Goal: Transaction & Acquisition: Purchase product/service

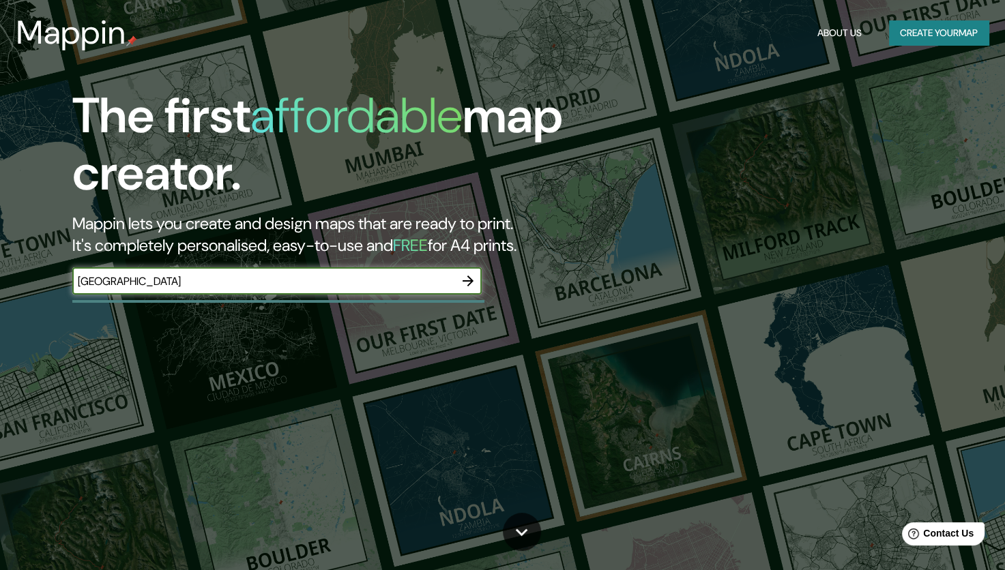
type input "[GEOGRAPHIC_DATA]"
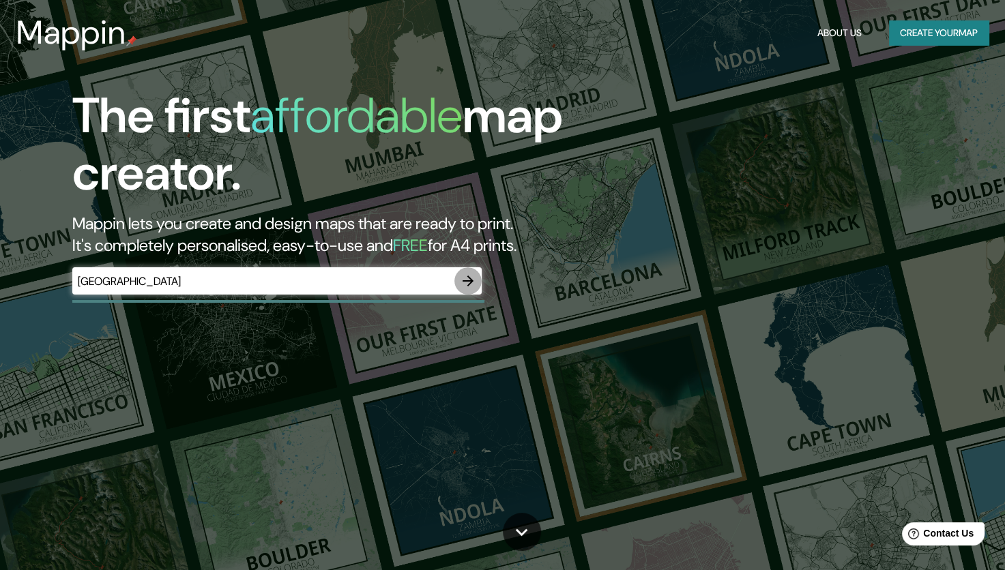
click at [465, 284] on icon "button" at bounding box center [468, 281] width 16 height 16
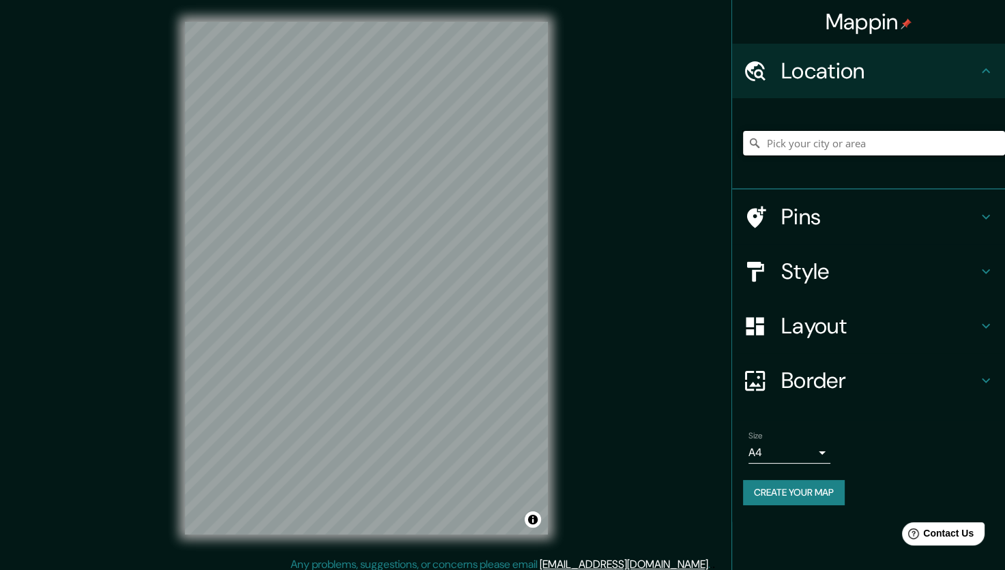
click at [783, 138] on input "Pick your city or area" at bounding box center [874, 143] width 262 height 25
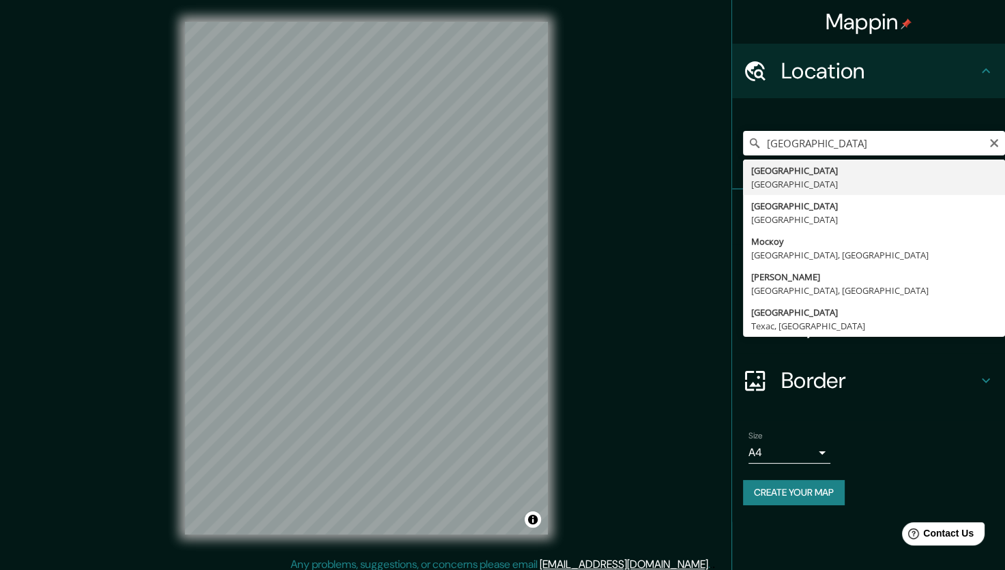
type input "[GEOGRAPHIC_DATA], [GEOGRAPHIC_DATA]"
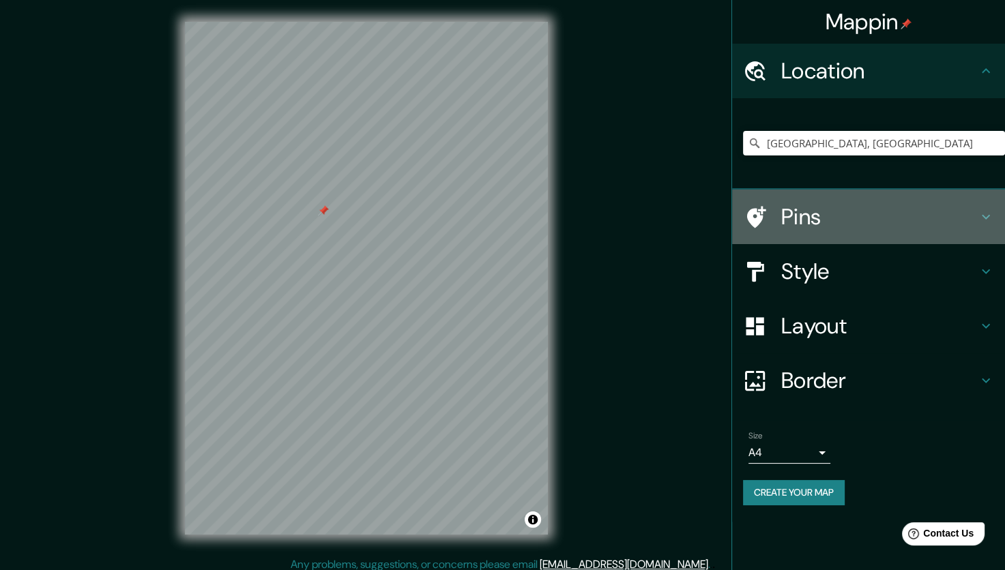
click at [866, 221] on h4 "Pins" at bounding box center [879, 216] width 197 height 27
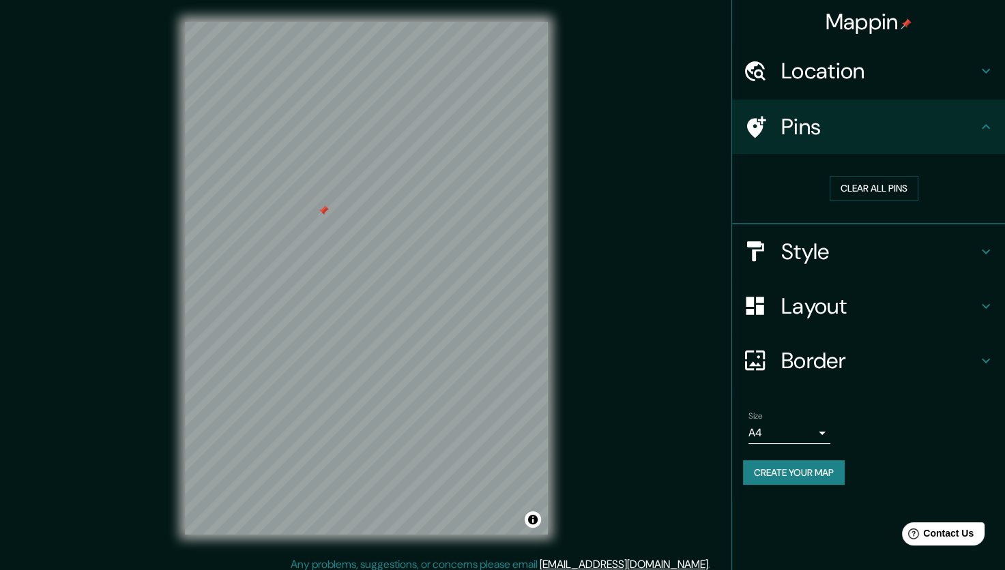
click at [871, 244] on h4 "Style" at bounding box center [879, 251] width 197 height 27
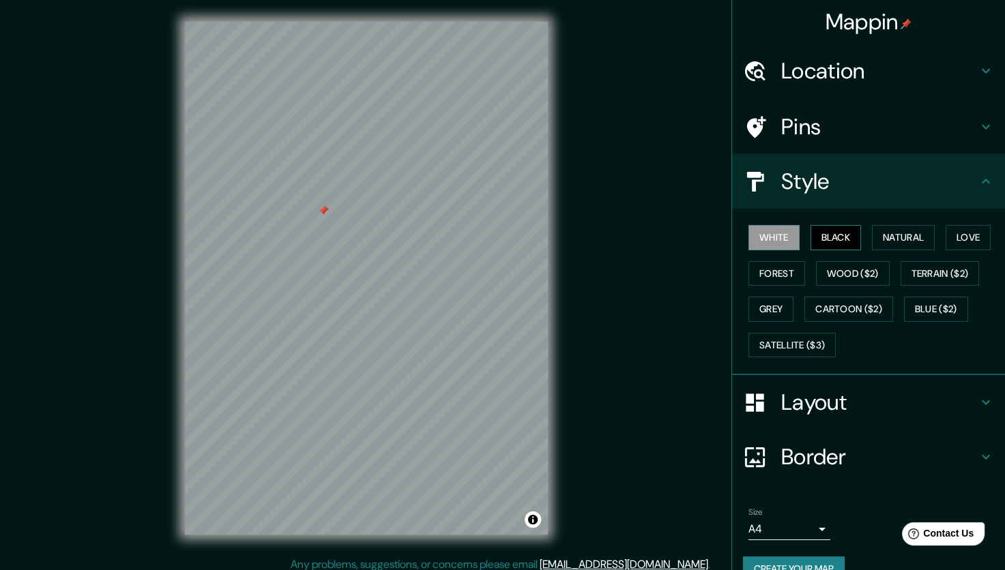
click at [822, 242] on button "Black" at bounding box center [836, 237] width 51 height 25
click at [862, 234] on div "White Black Natural Love Forest Wood ($2) Terrain ($2) Grey Cartoon ($2) Blue (…" at bounding box center [874, 291] width 262 height 143
click at [873, 233] on button "Natural" at bounding box center [903, 237] width 63 height 25
click at [401, 318] on div at bounding box center [399, 320] width 11 height 11
click at [396, 319] on div at bounding box center [399, 320] width 11 height 11
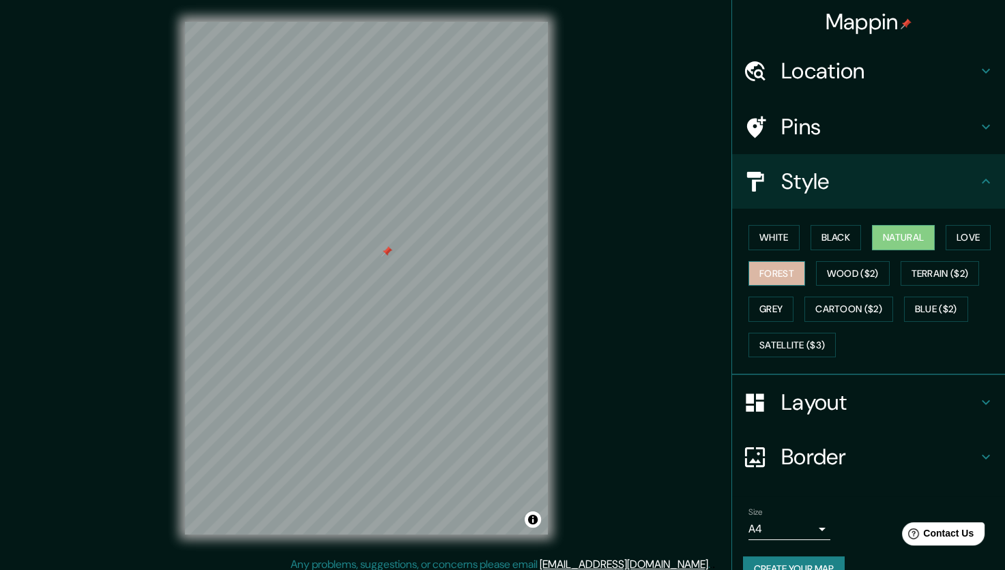
click at [761, 270] on button "Forest" at bounding box center [776, 273] width 57 height 25
click at [820, 276] on button "Wood ($2)" at bounding box center [853, 273] width 74 height 25
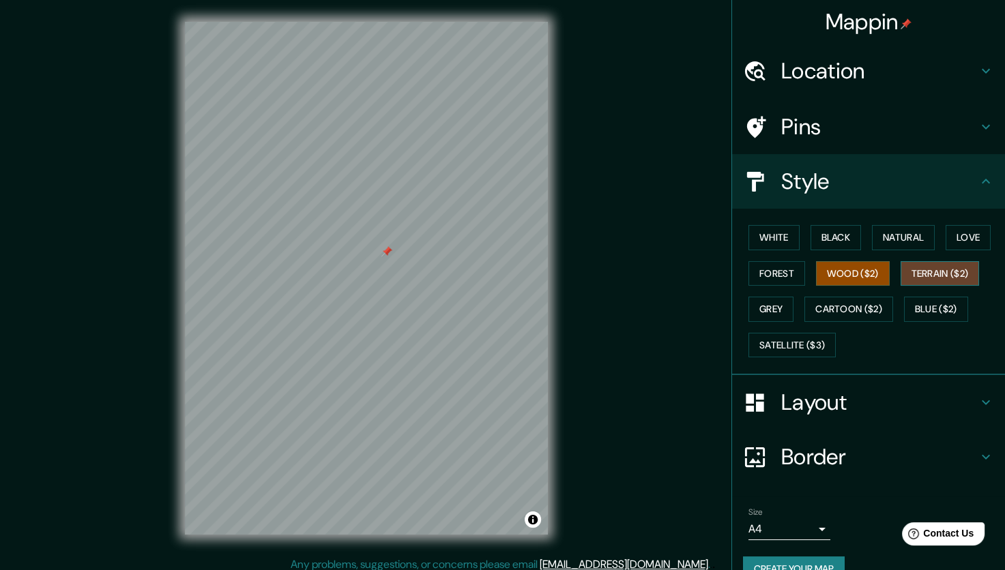
click at [921, 267] on button "Terrain ($2)" at bounding box center [940, 273] width 79 height 25
click at [944, 317] on button "Blue ($2)" at bounding box center [936, 309] width 64 height 25
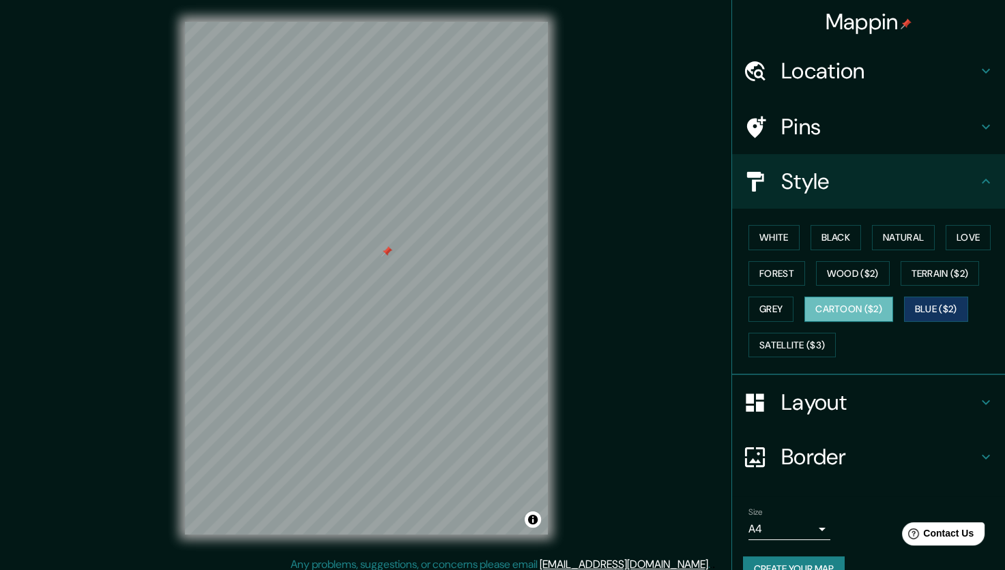
click at [868, 316] on button "Cartoon ($2)" at bounding box center [848, 309] width 89 height 25
click at [800, 347] on button "Satellite ($3)" at bounding box center [791, 345] width 87 height 25
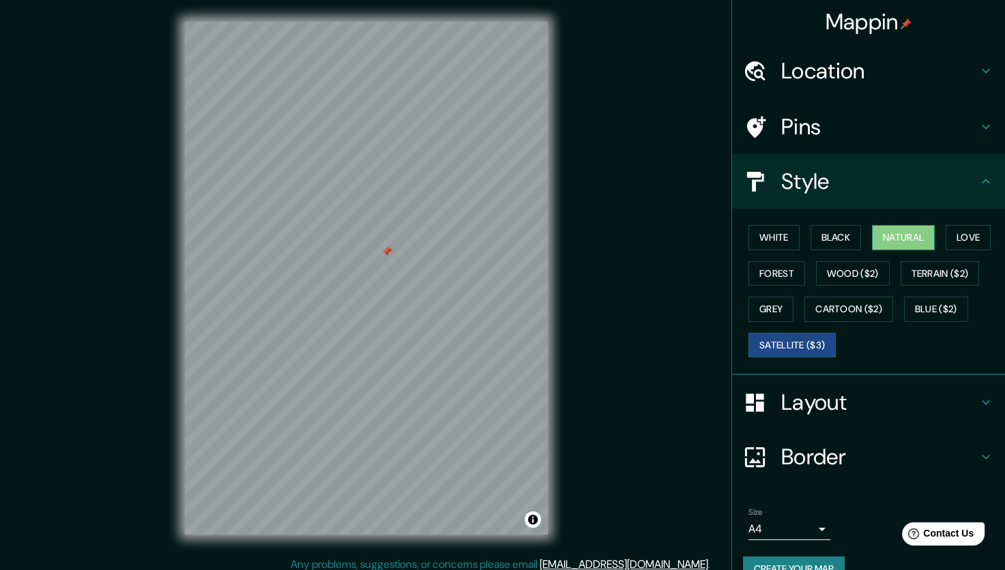
click at [876, 239] on button "Natural" at bounding box center [903, 237] width 63 height 25
click at [818, 234] on button "Black" at bounding box center [836, 237] width 51 height 25
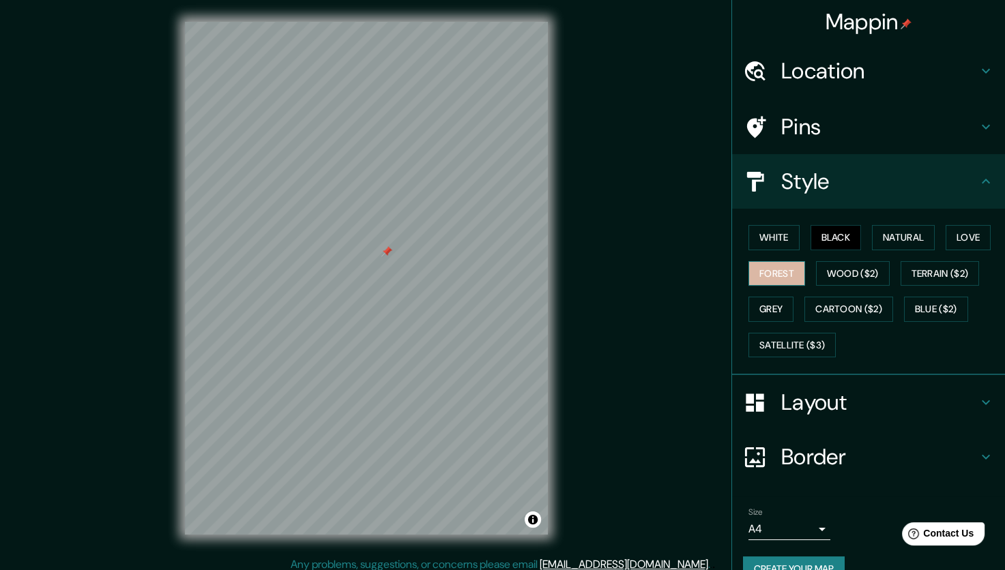
click at [751, 269] on button "Forest" at bounding box center [776, 273] width 57 height 25
click at [811, 228] on button "Black" at bounding box center [836, 237] width 51 height 25
click at [901, 244] on button "Natural" at bounding box center [903, 237] width 63 height 25
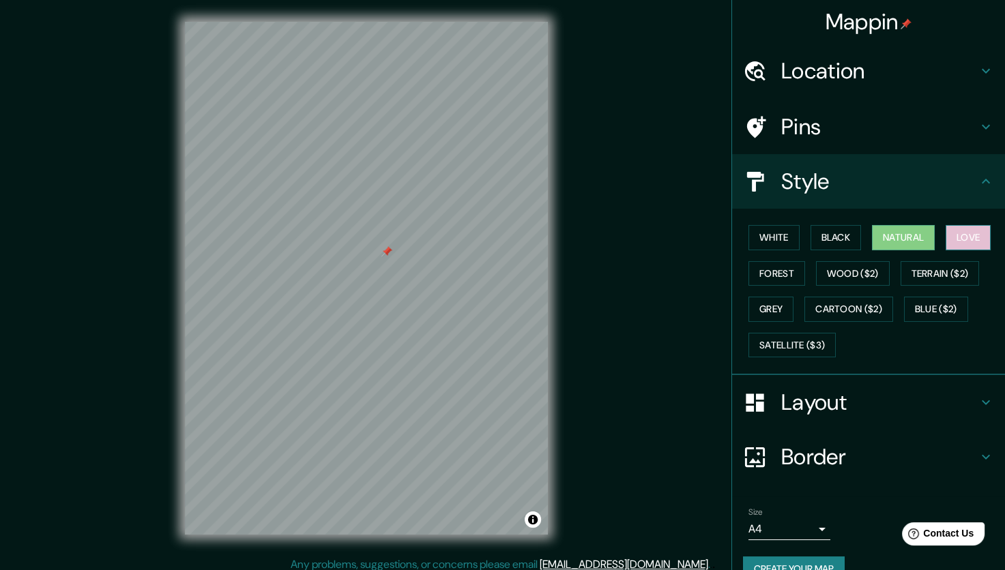
click at [950, 237] on button "Love" at bounding box center [968, 237] width 45 height 25
click at [761, 271] on button "Forest" at bounding box center [776, 273] width 57 height 25
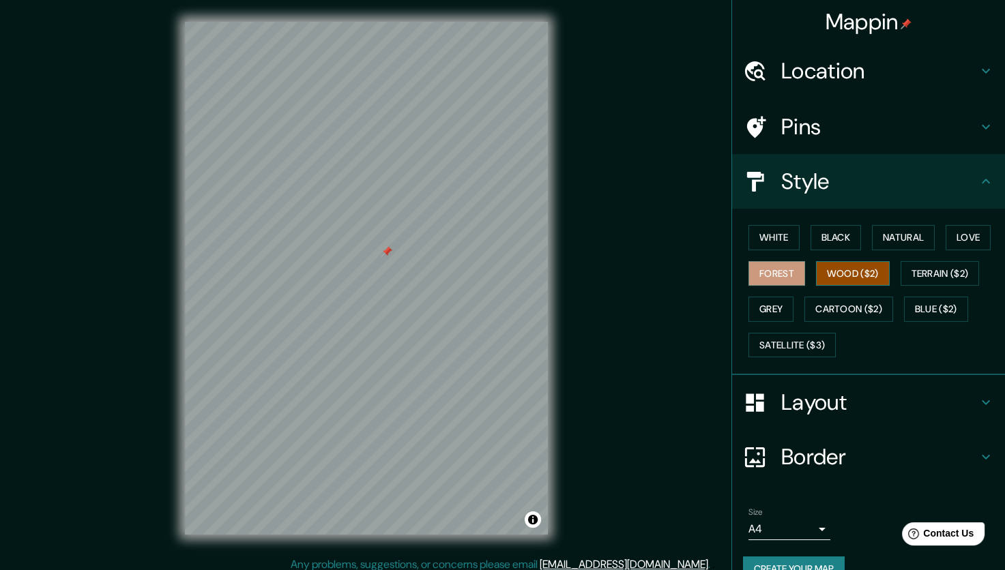
click at [857, 263] on button "Wood ($2)" at bounding box center [853, 273] width 74 height 25
click at [935, 275] on button "Terrain ($2)" at bounding box center [940, 273] width 79 height 25
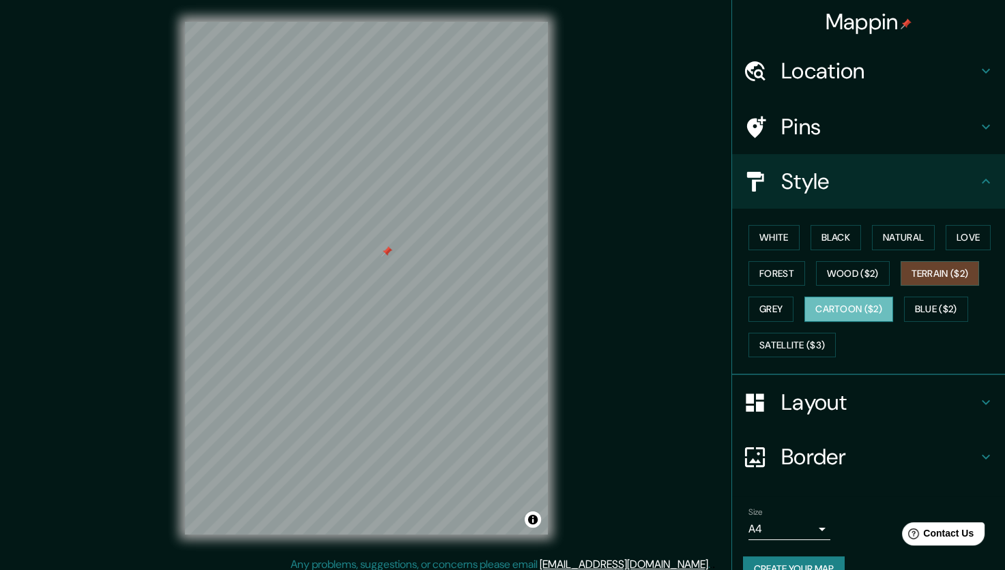
click at [849, 308] on button "Cartoon ($2)" at bounding box center [848, 309] width 89 height 25
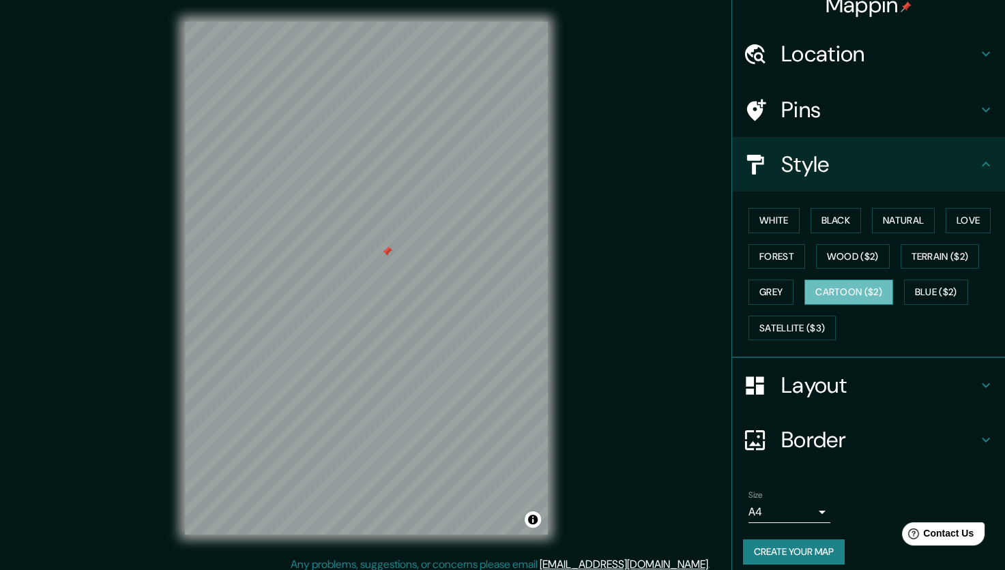
scroll to position [26, 0]
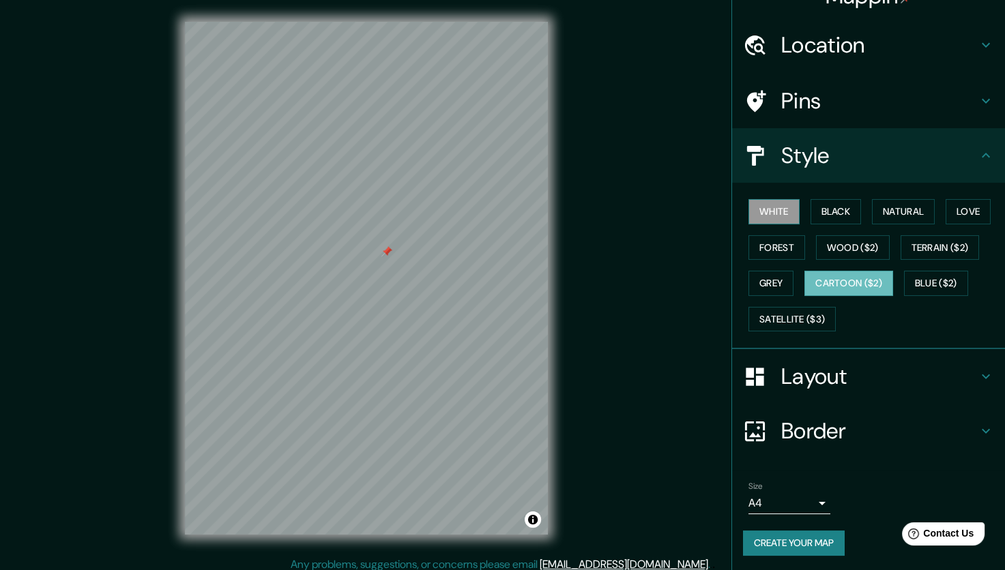
click at [763, 220] on button "White" at bounding box center [773, 211] width 51 height 25
click at [827, 194] on div "White Black Natural Love Forest Wood ($2) Terrain ($2) Grey Cartoon ($2) Blue (…" at bounding box center [874, 265] width 262 height 143
click at [837, 202] on button "Black" at bounding box center [836, 211] width 51 height 25
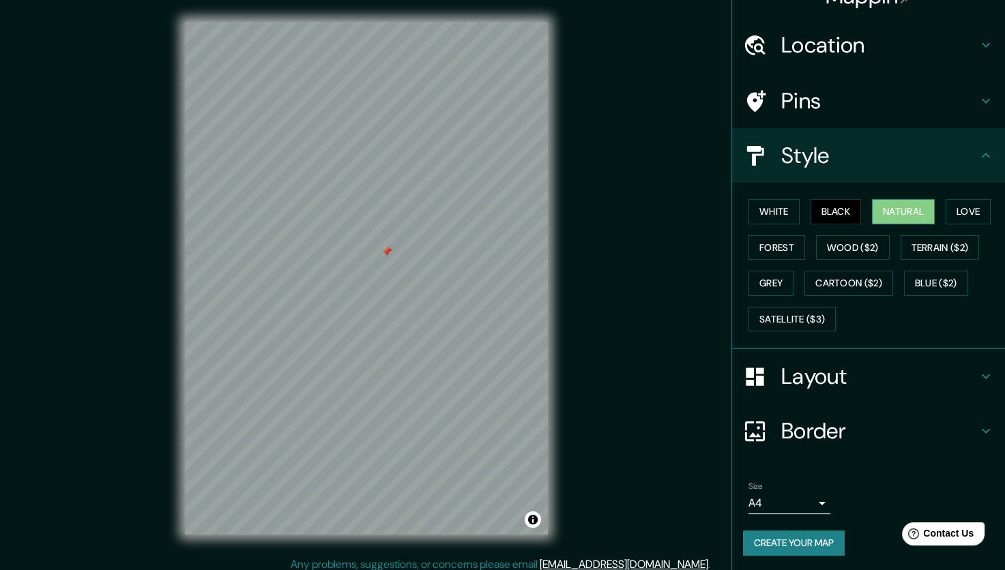
click at [872, 208] on button "Natural" at bounding box center [903, 211] width 63 height 25
click at [912, 272] on button "Blue ($2)" at bounding box center [936, 283] width 64 height 25
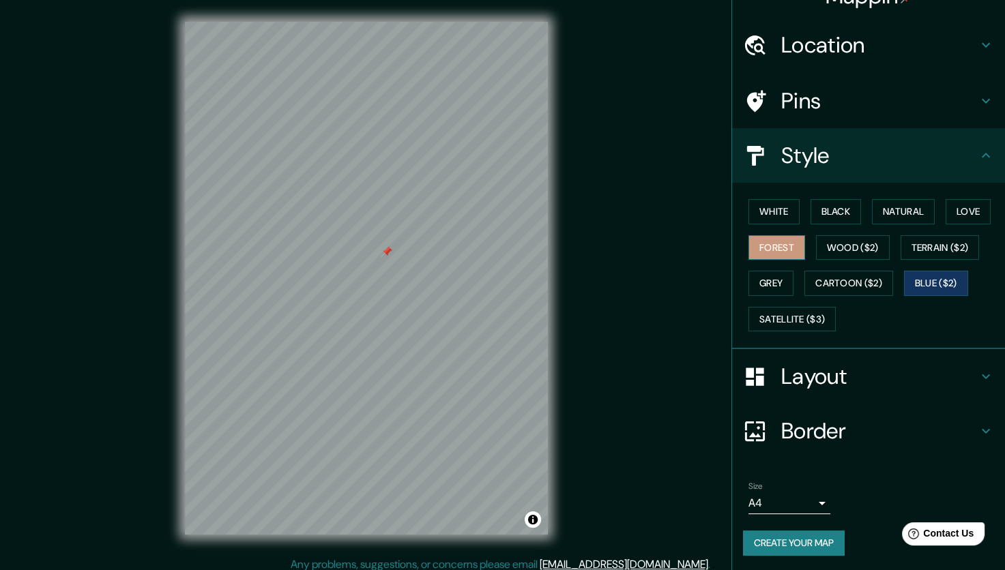
click at [779, 249] on button "Forest" at bounding box center [776, 247] width 57 height 25
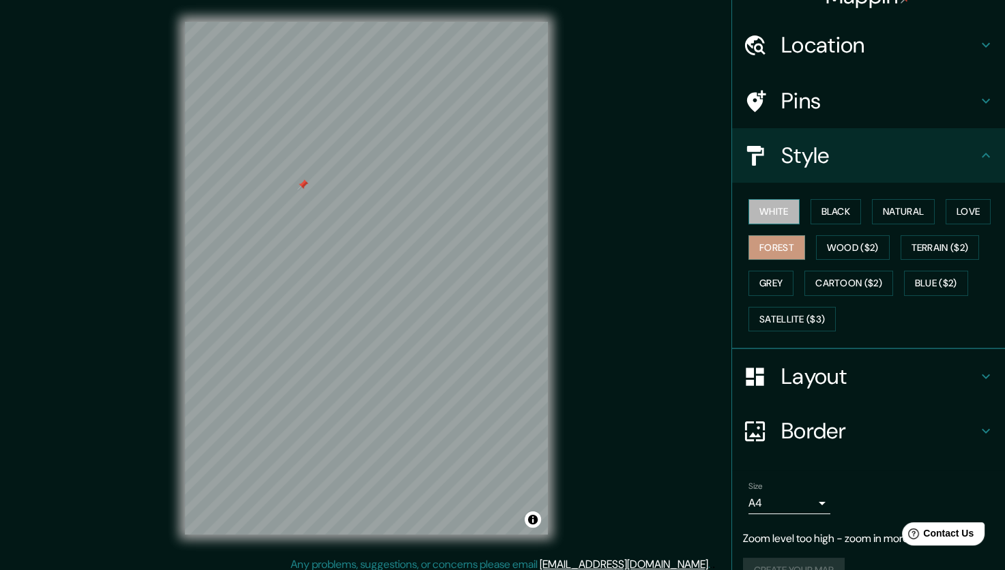
click at [748, 219] on button "White" at bounding box center [773, 211] width 51 height 25
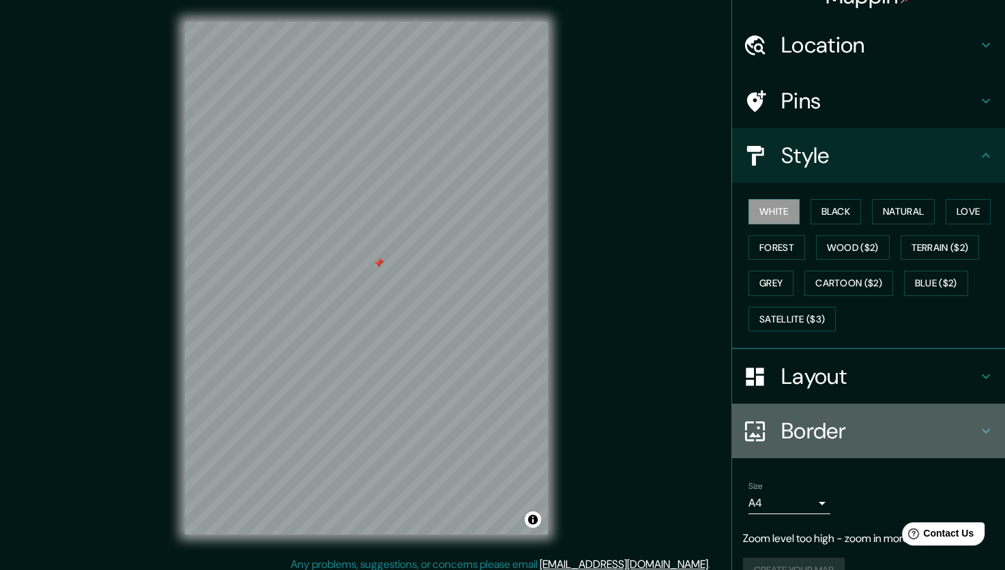
click at [831, 422] on h4 "Border" at bounding box center [879, 431] width 197 height 27
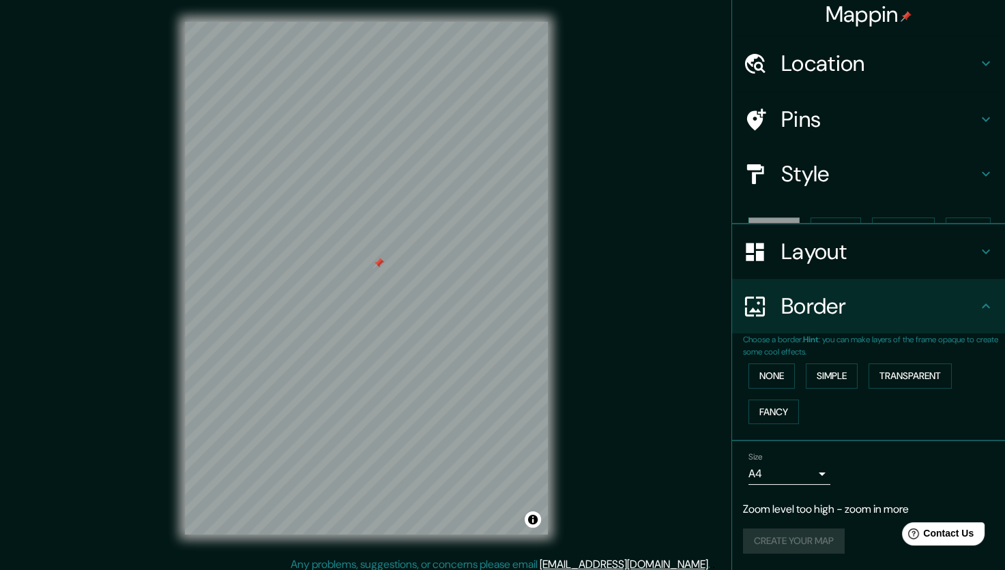
scroll to position [0, 0]
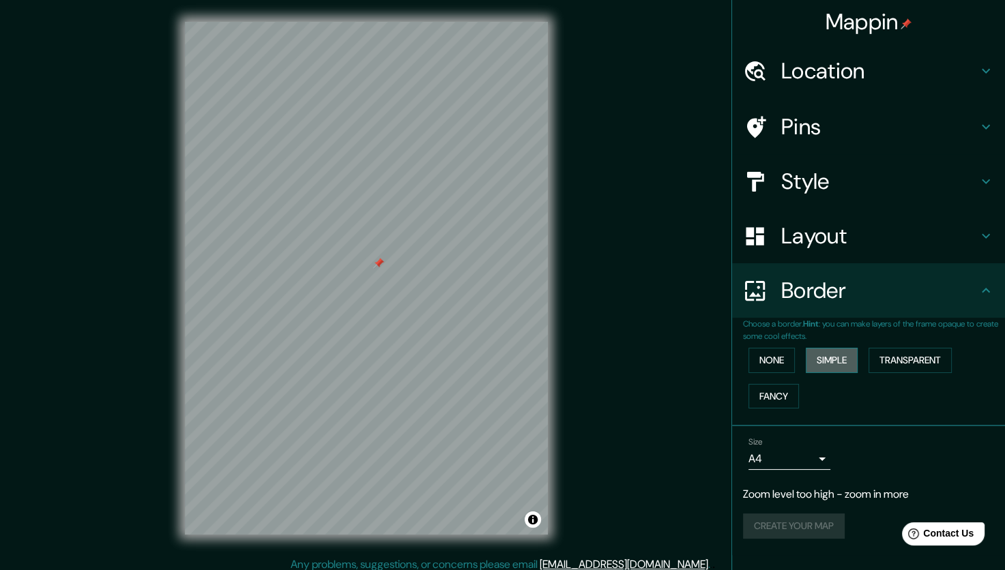
click at [815, 357] on button "Simple" at bounding box center [832, 360] width 52 height 25
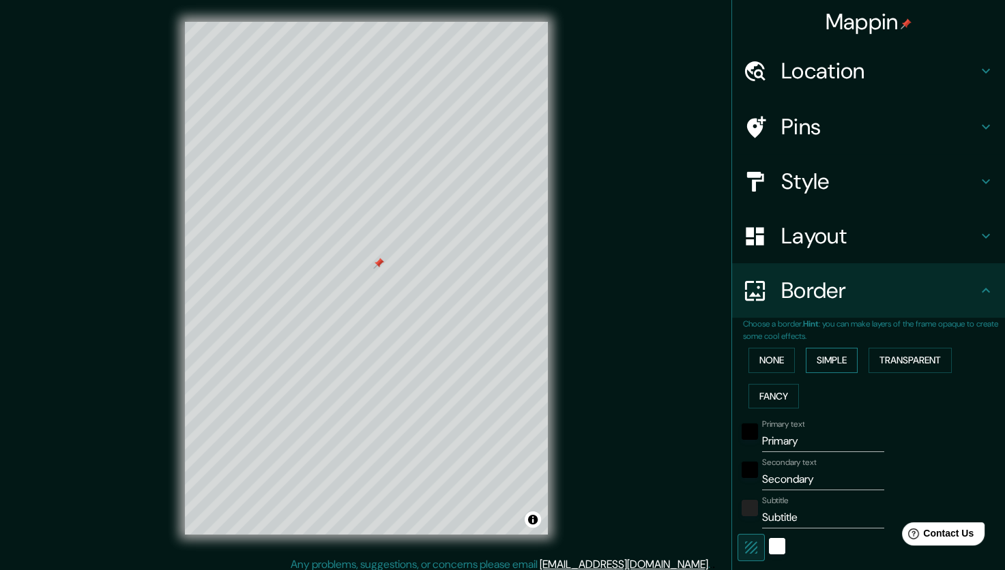
click at [815, 357] on button "Simple" at bounding box center [832, 360] width 52 height 25
type input "213"
type input "43"
click at [775, 358] on button "None" at bounding box center [771, 360] width 46 height 25
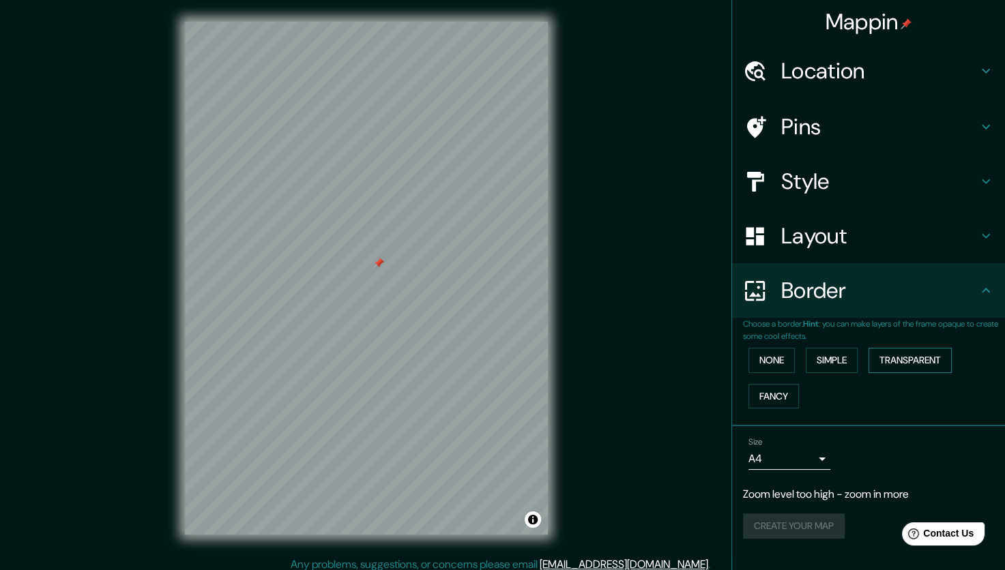
click at [897, 351] on button "Transparent" at bounding box center [910, 360] width 83 height 25
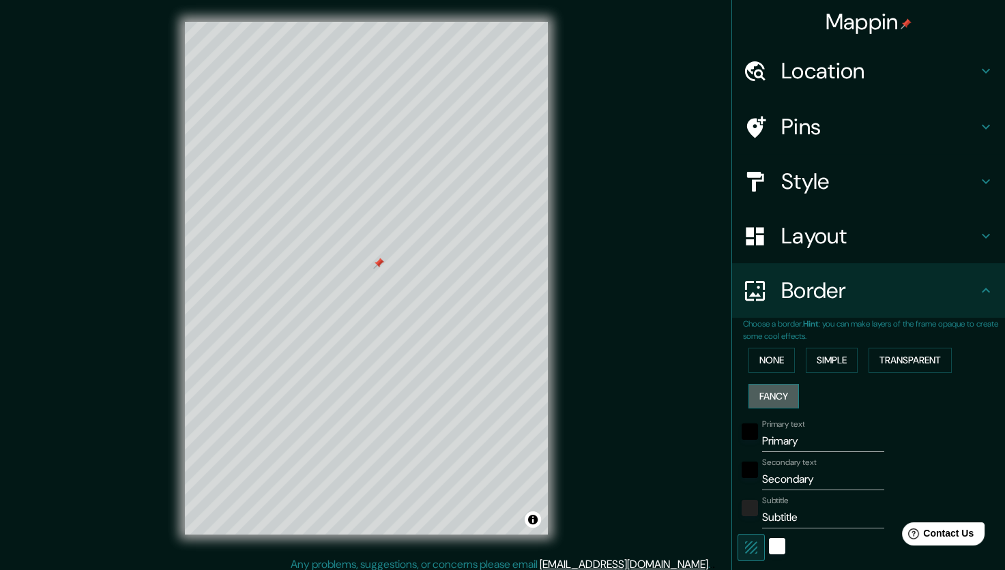
click at [785, 398] on button "Fancy" at bounding box center [773, 396] width 50 height 25
click at [748, 355] on button "None" at bounding box center [771, 360] width 46 height 25
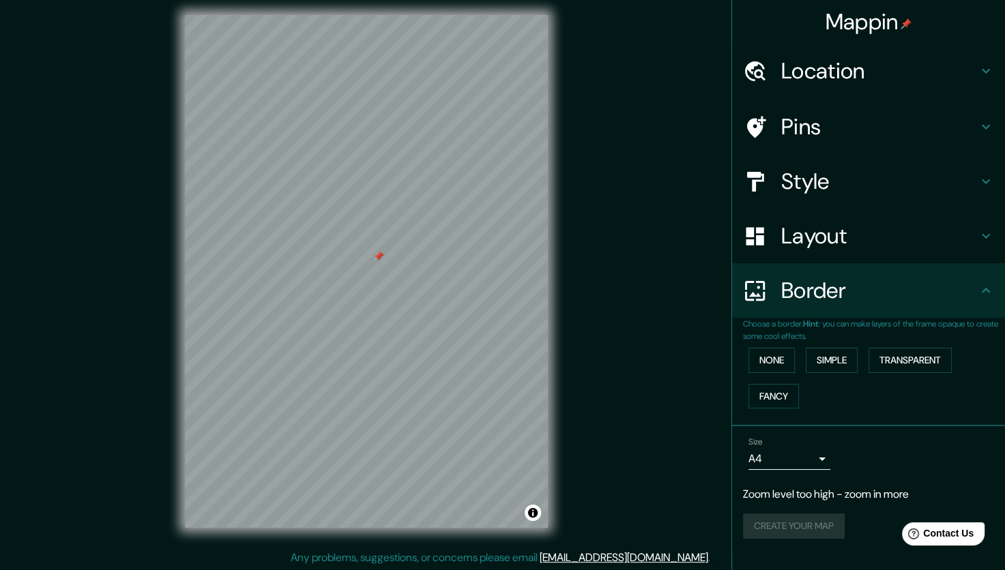
scroll to position [8, 0]
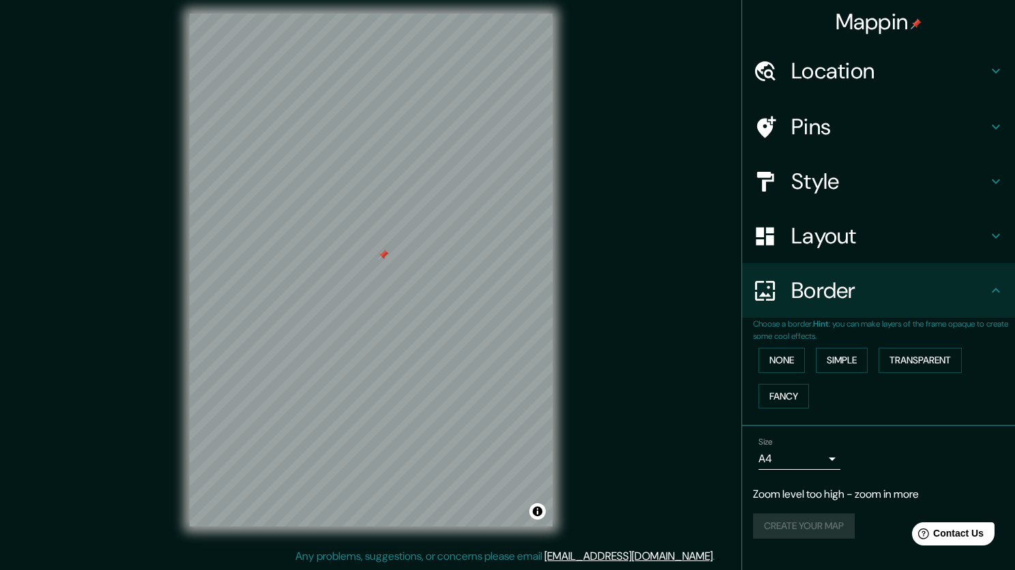
click at [809, 452] on body "Mappin Location [GEOGRAPHIC_DATA], [GEOGRAPHIC_DATA] Pins Style Layout Border C…" at bounding box center [507, 277] width 1015 height 570
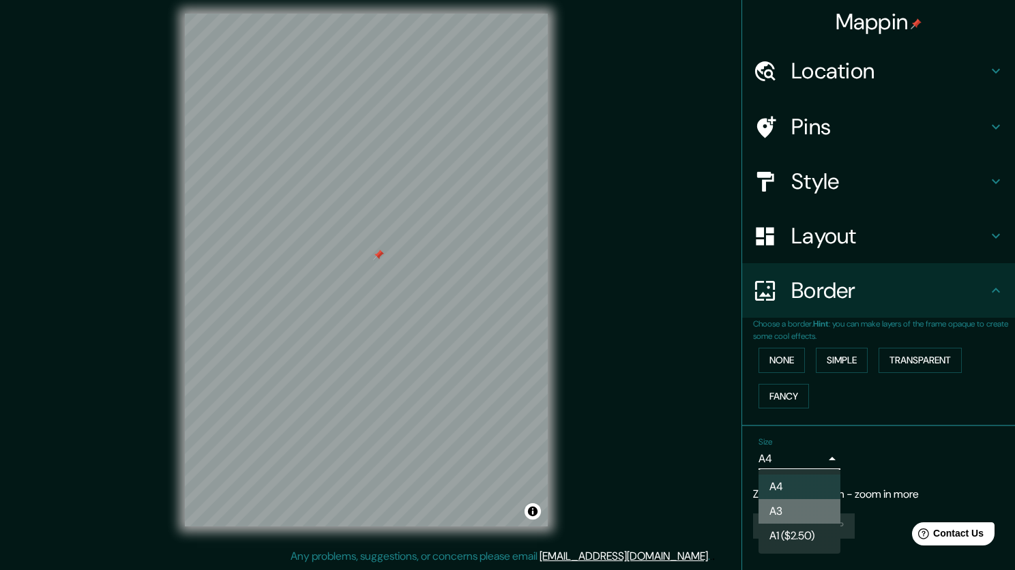
click at [790, 517] on li "A3" at bounding box center [800, 511] width 82 height 25
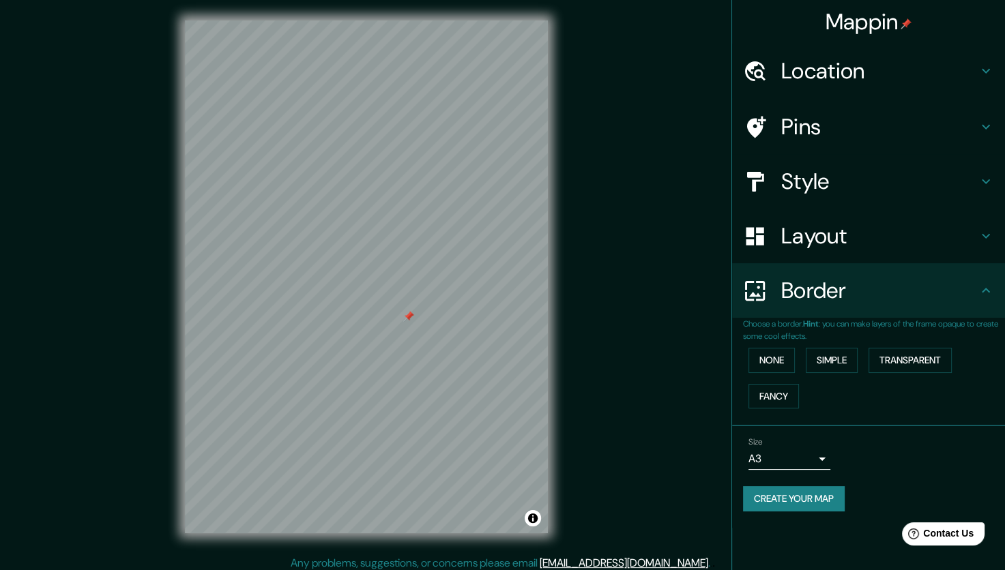
scroll to position [0, 0]
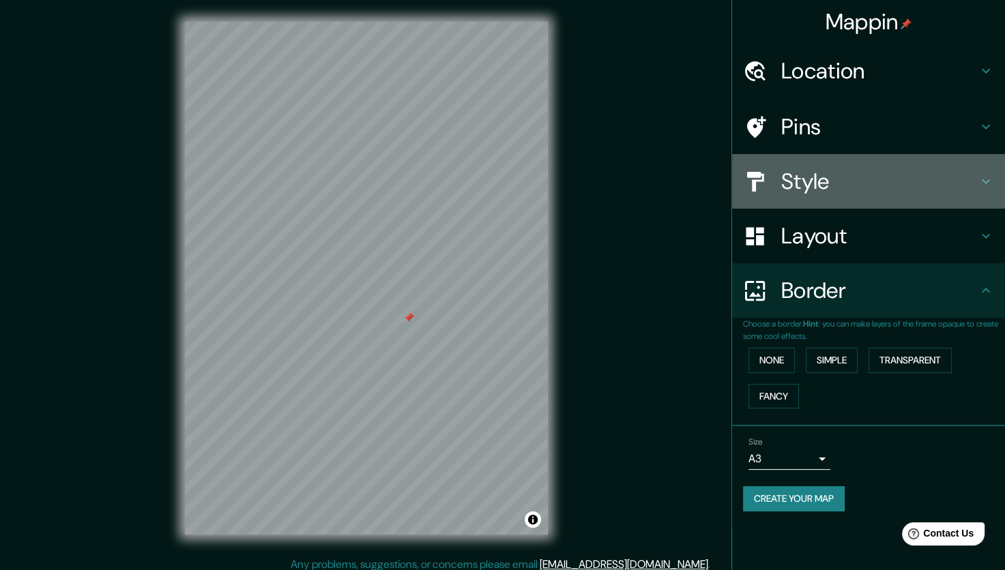
click at [794, 188] on h4 "Style" at bounding box center [879, 181] width 197 height 27
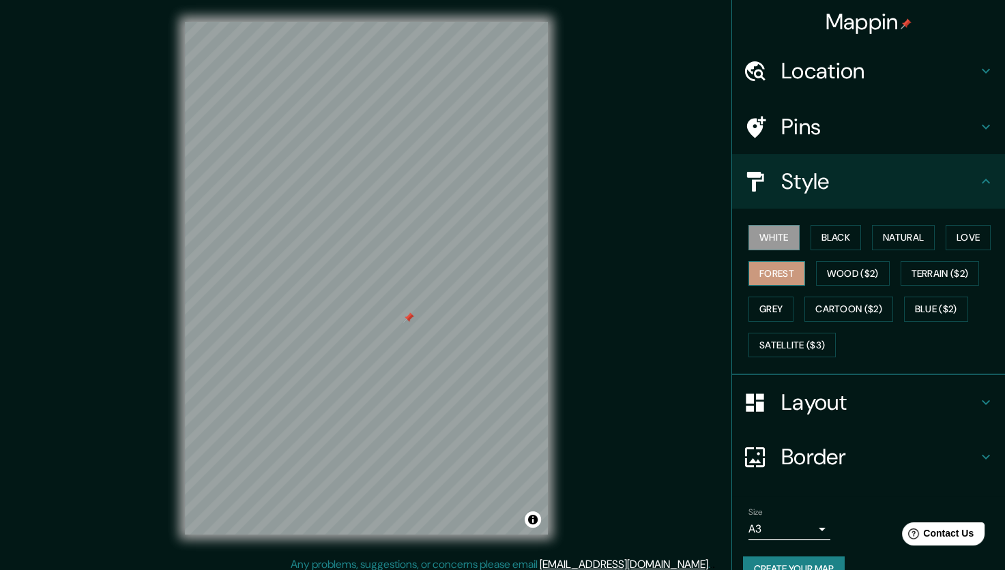
click at [768, 282] on button "Forest" at bounding box center [776, 273] width 57 height 25
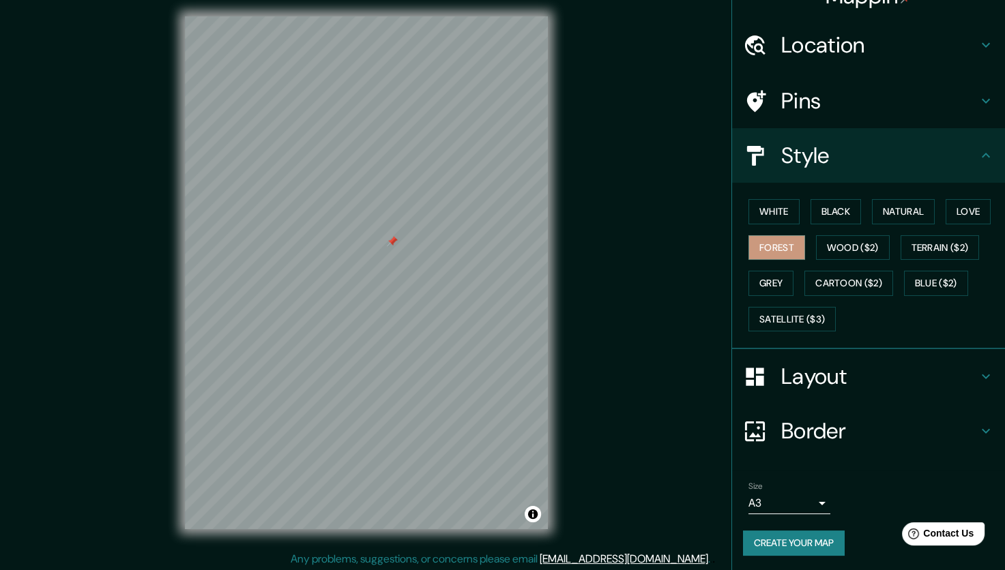
scroll to position [8, 0]
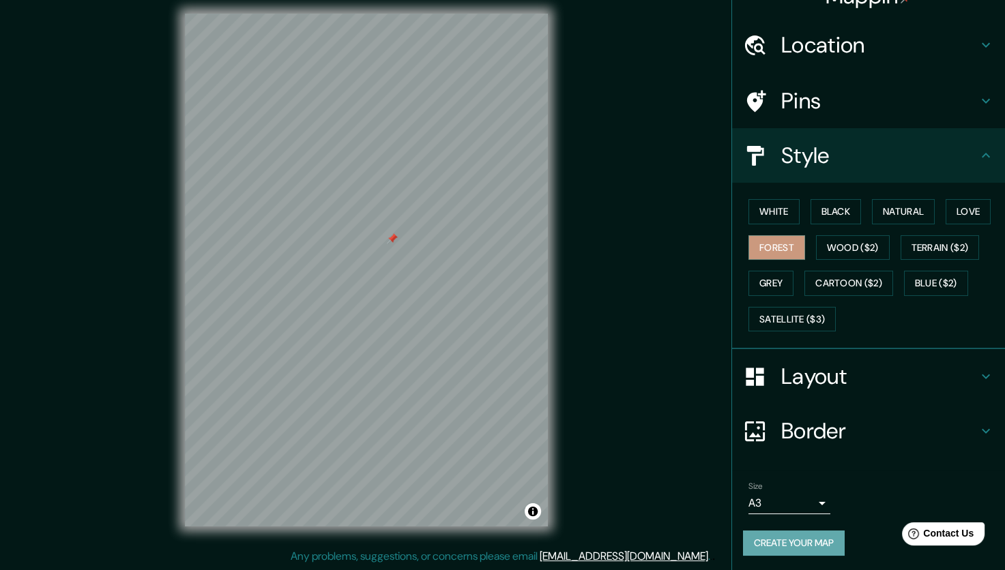
click at [753, 533] on button "Create your map" at bounding box center [794, 543] width 102 height 25
click at [764, 499] on body "Mappin Location [GEOGRAPHIC_DATA], [GEOGRAPHIC_DATA] Pins Style White Black Nat…" at bounding box center [502, 277] width 1005 height 570
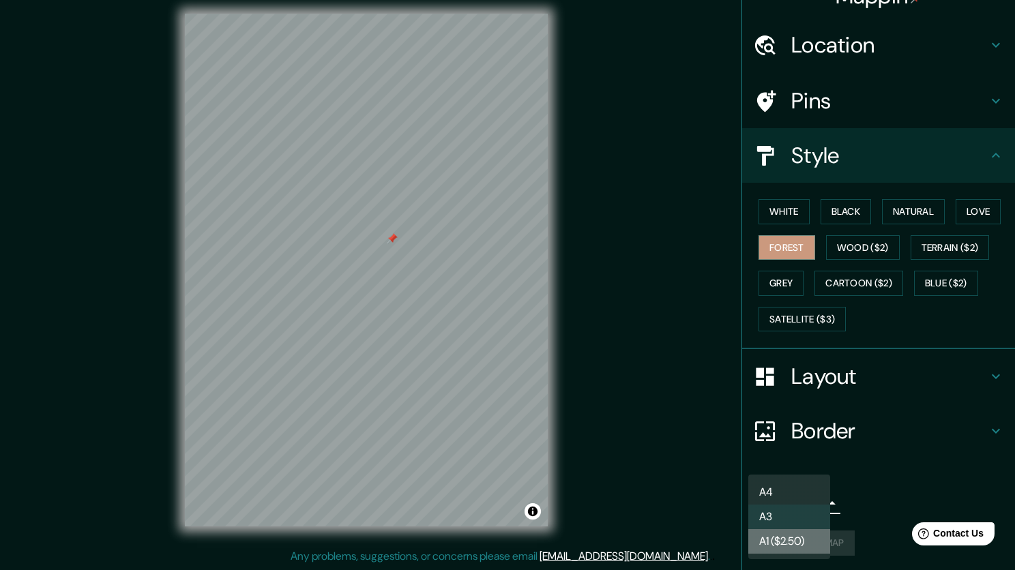
click at [759, 544] on li "A1 ($2.50)" at bounding box center [789, 541] width 82 height 25
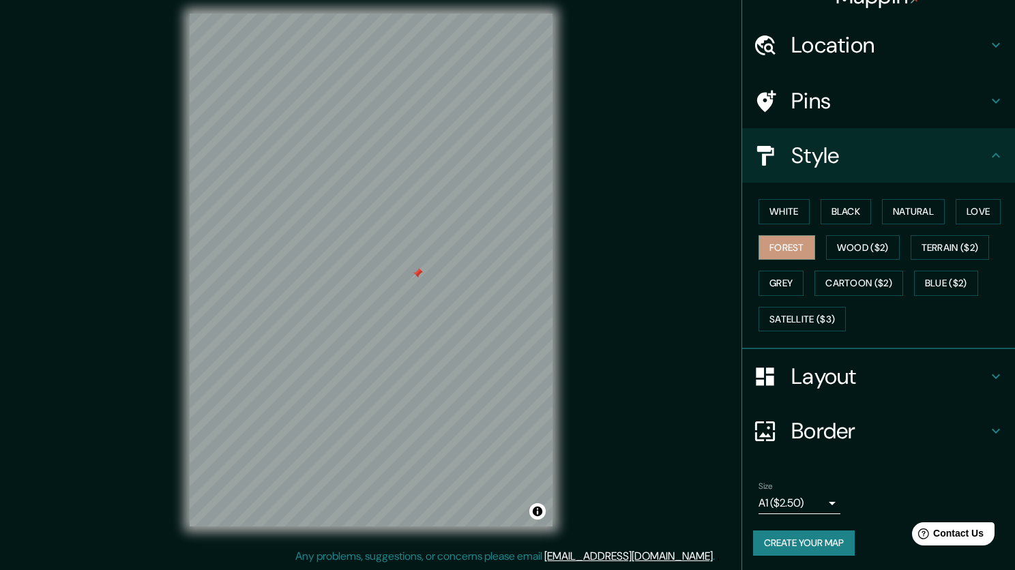
click at [764, 499] on body "Mappin Location [GEOGRAPHIC_DATA], [GEOGRAPHIC_DATA] Pins Style White Black Nat…" at bounding box center [507, 277] width 1015 height 570
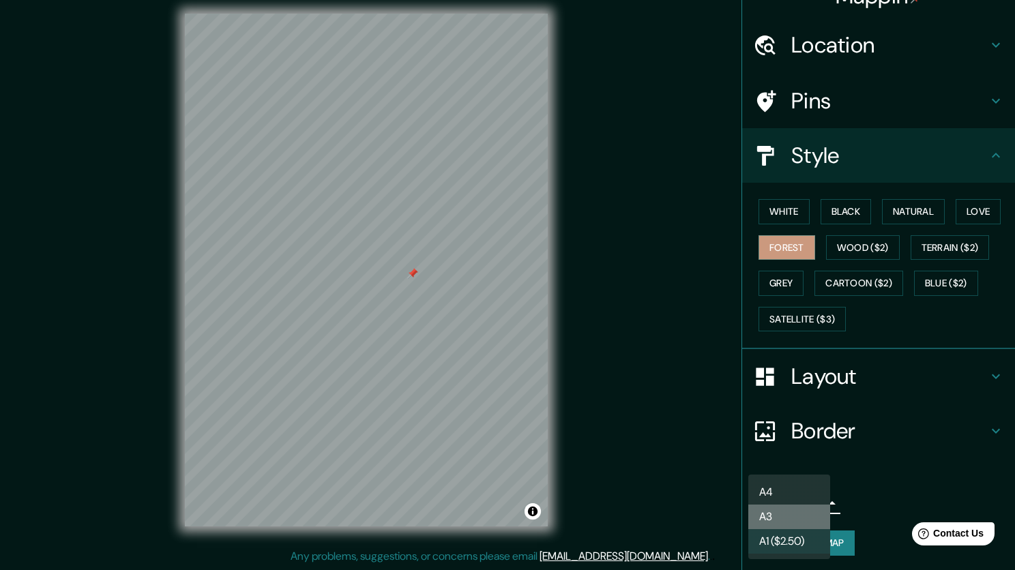
click at [772, 518] on li "A3" at bounding box center [789, 517] width 82 height 25
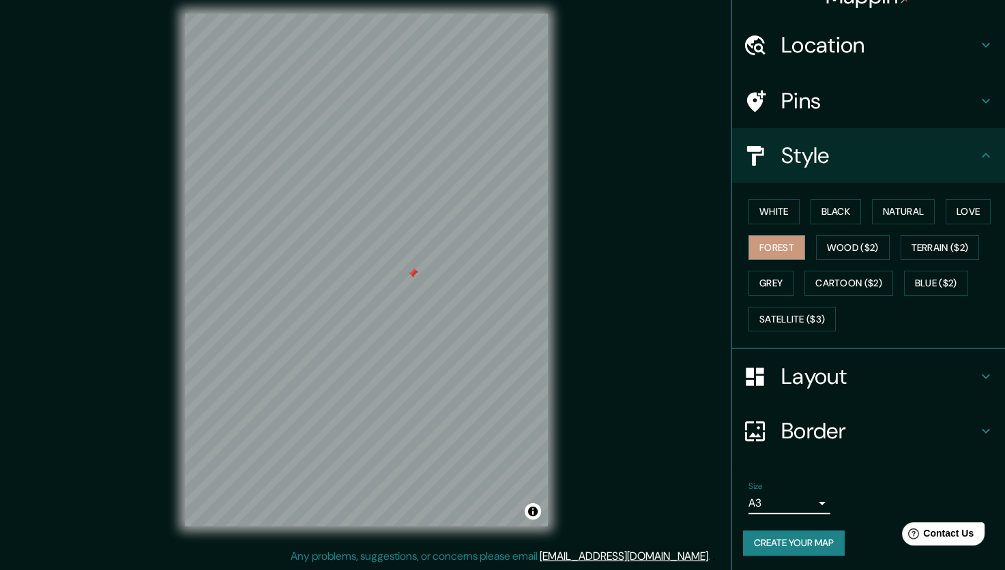
click at [773, 504] on body "Mappin Location [GEOGRAPHIC_DATA], [GEOGRAPHIC_DATA] Pins Style White Black Nat…" at bounding box center [502, 277] width 1005 height 570
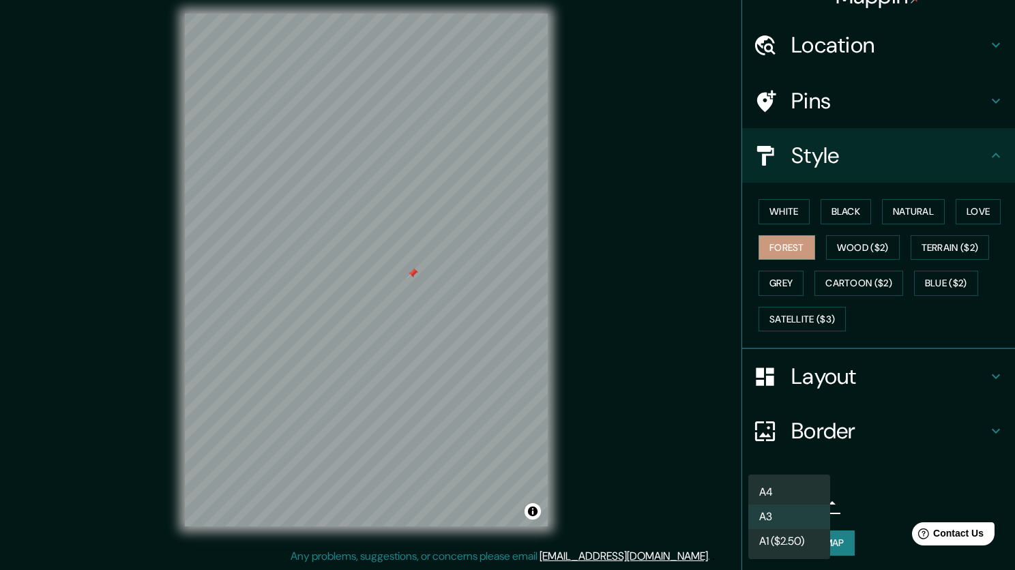
click at [763, 486] on li "A4" at bounding box center [789, 492] width 82 height 25
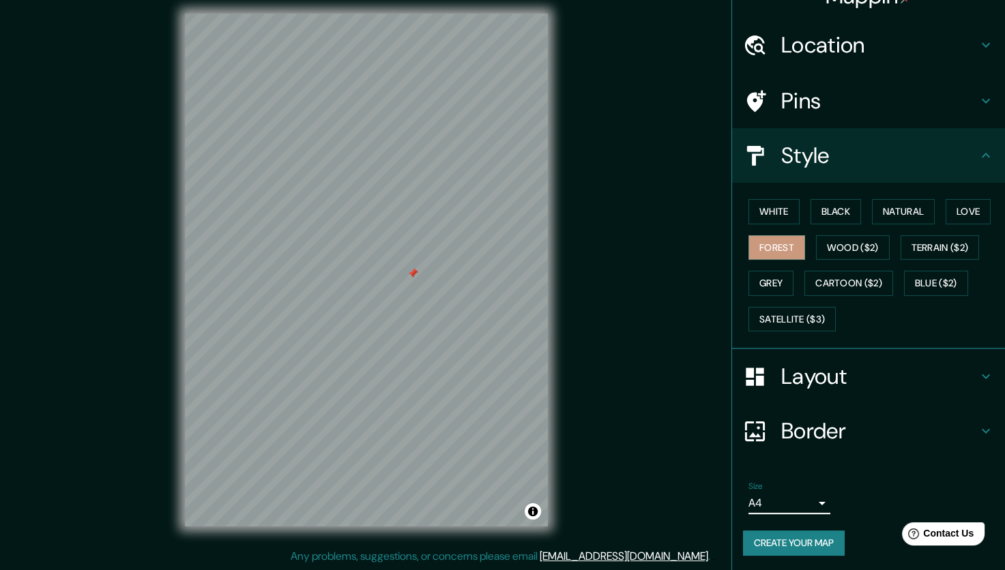
click at [752, 501] on body "Mappin Location [GEOGRAPHIC_DATA], [GEOGRAPHIC_DATA] Pins Style White Black Nat…" at bounding box center [502, 277] width 1005 height 570
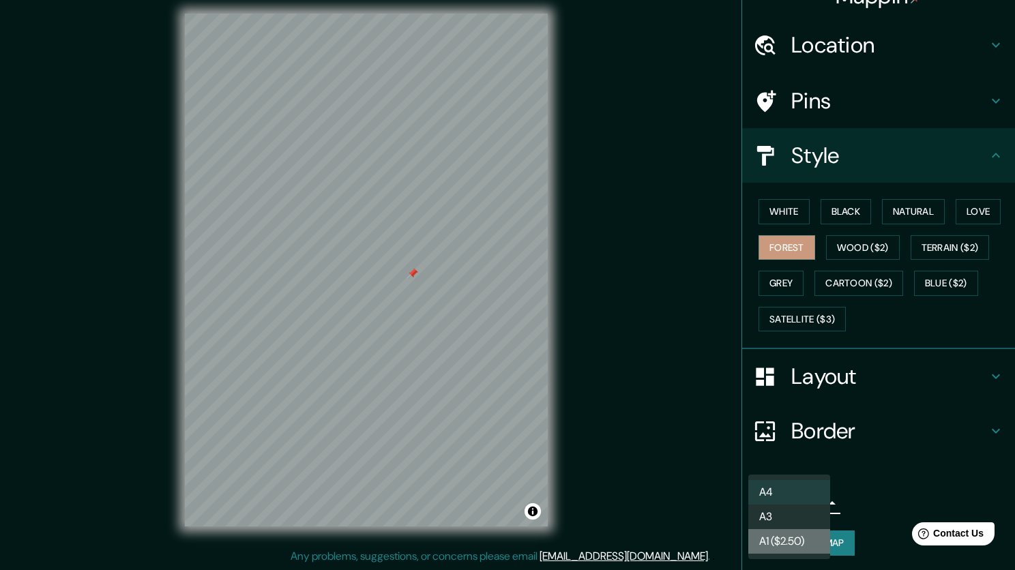
click at [757, 538] on li "A1 ($2.50)" at bounding box center [789, 541] width 82 height 25
type input "a3"
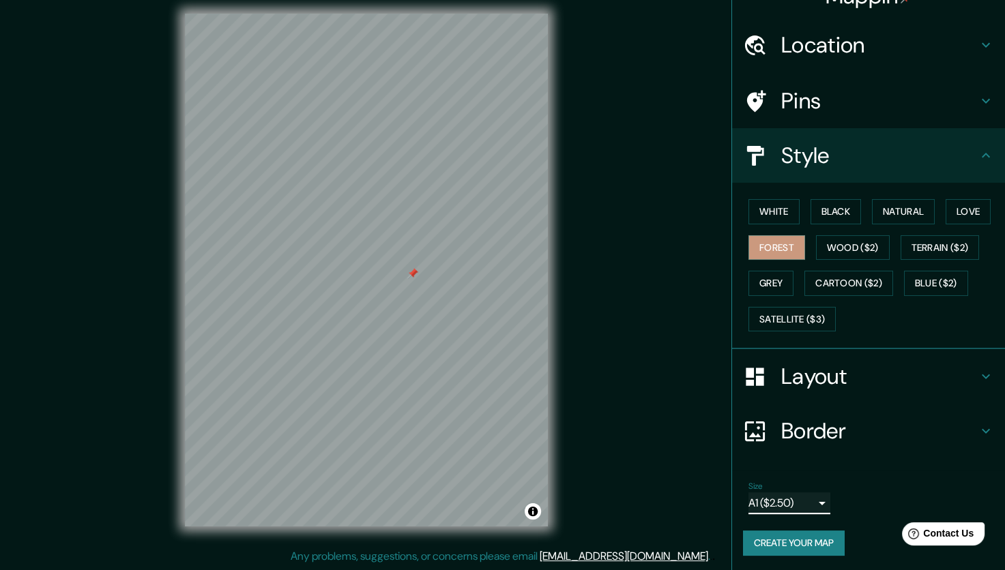
scroll to position [0, 0]
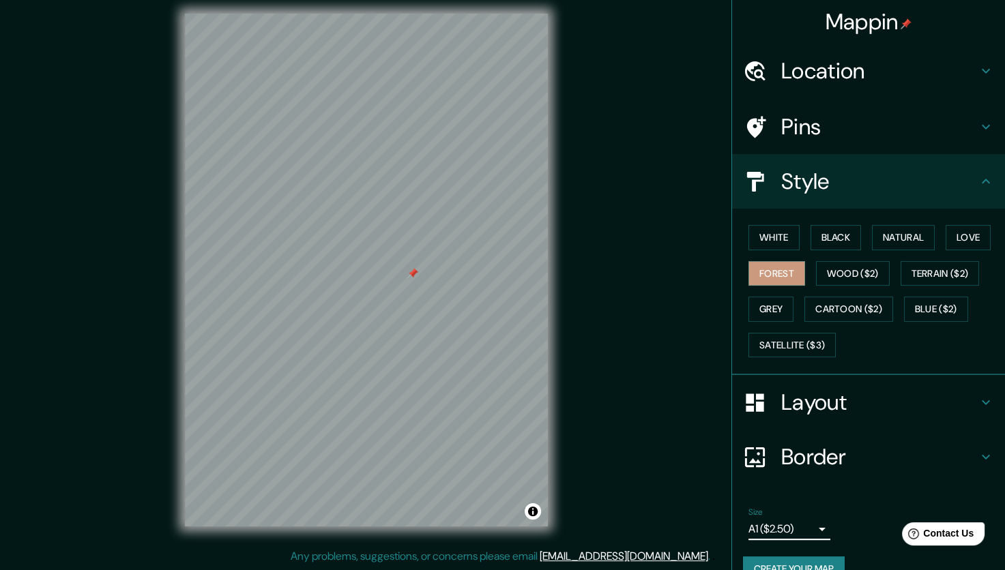
click at [845, 456] on h4 "Border" at bounding box center [879, 456] width 197 height 27
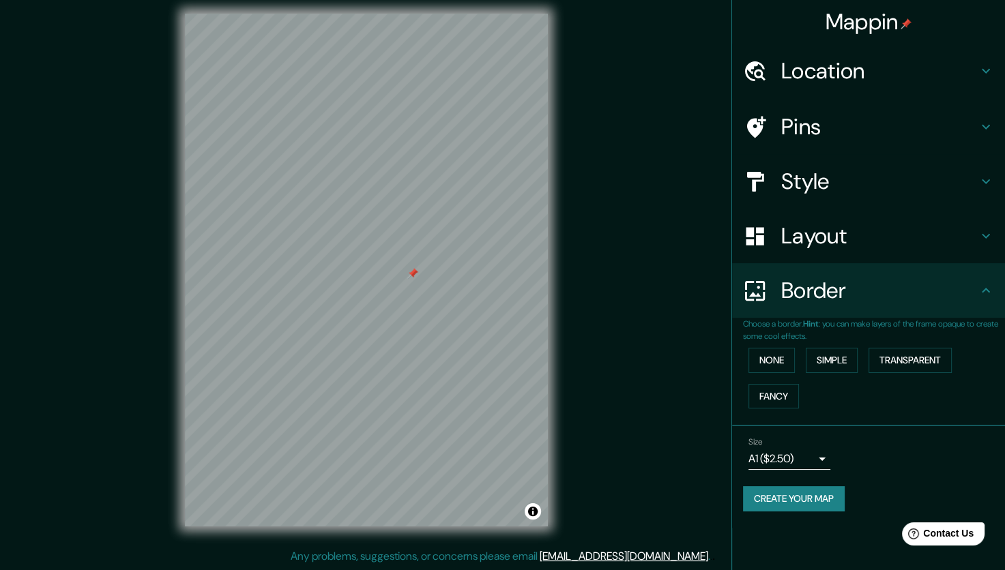
click at [882, 248] on h4 "Layout" at bounding box center [879, 235] width 197 height 27
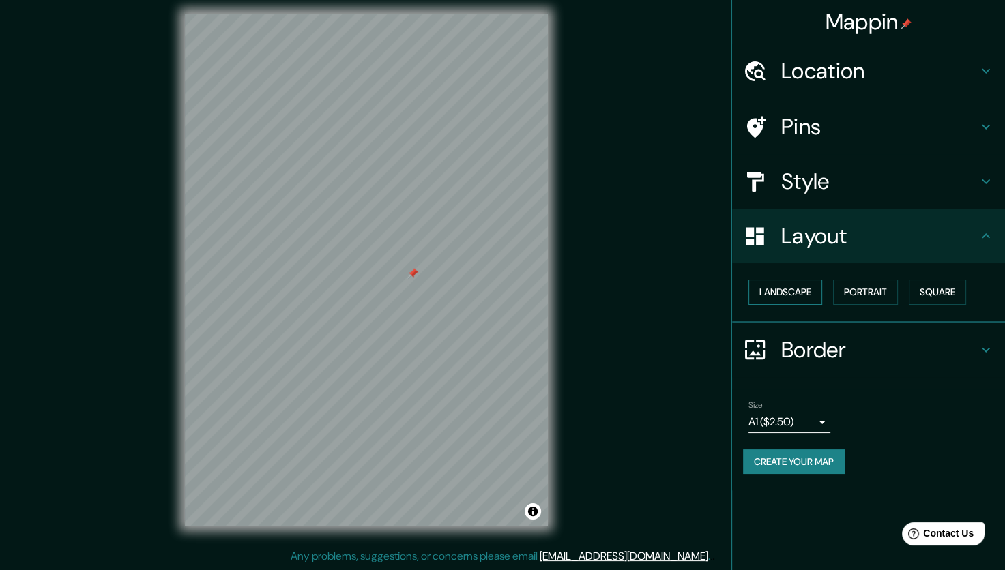
click at [763, 300] on button "Landscape" at bounding box center [785, 292] width 74 height 25
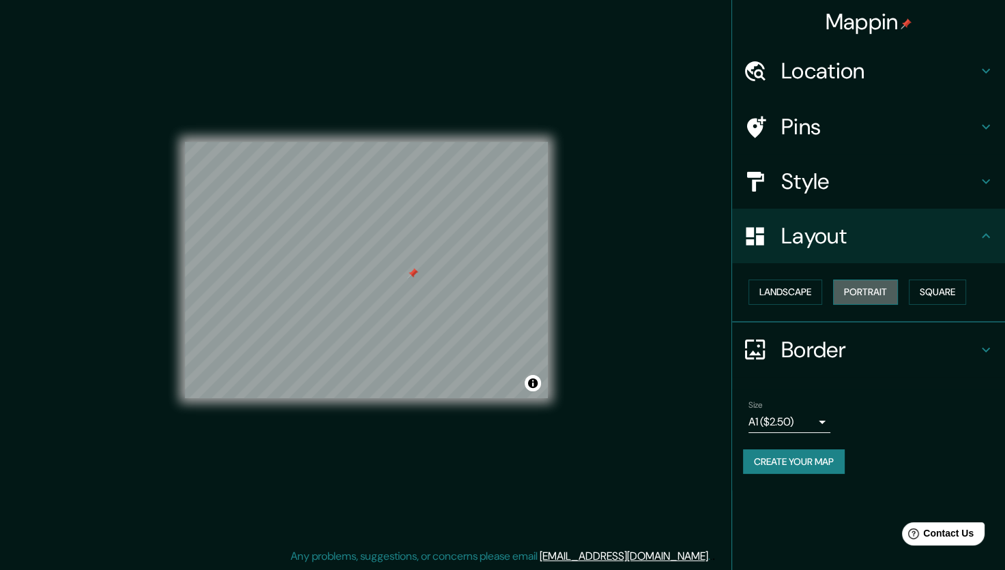
click at [848, 289] on button "Portrait" at bounding box center [865, 292] width 65 height 25
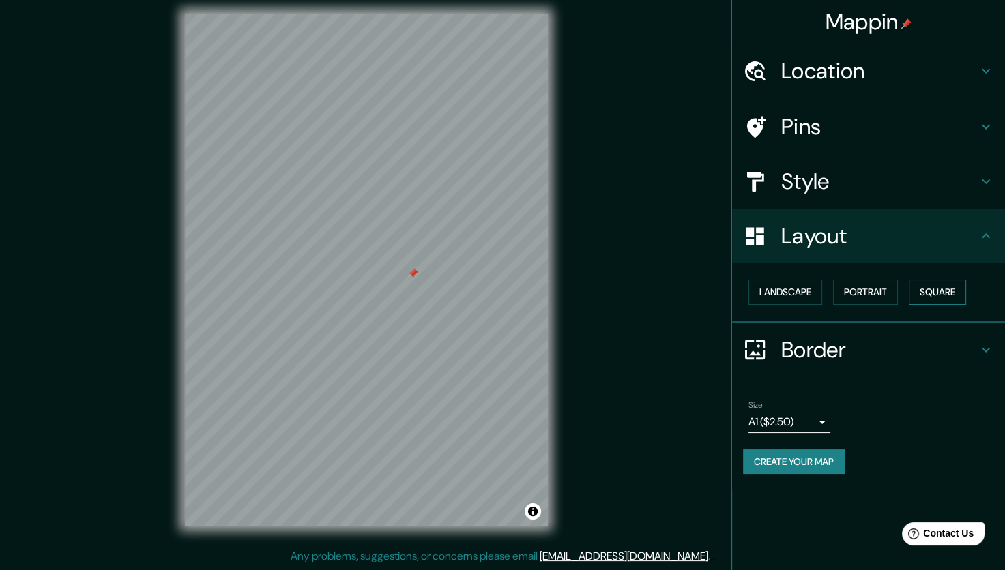
click at [927, 298] on button "Square" at bounding box center [937, 292] width 57 height 25
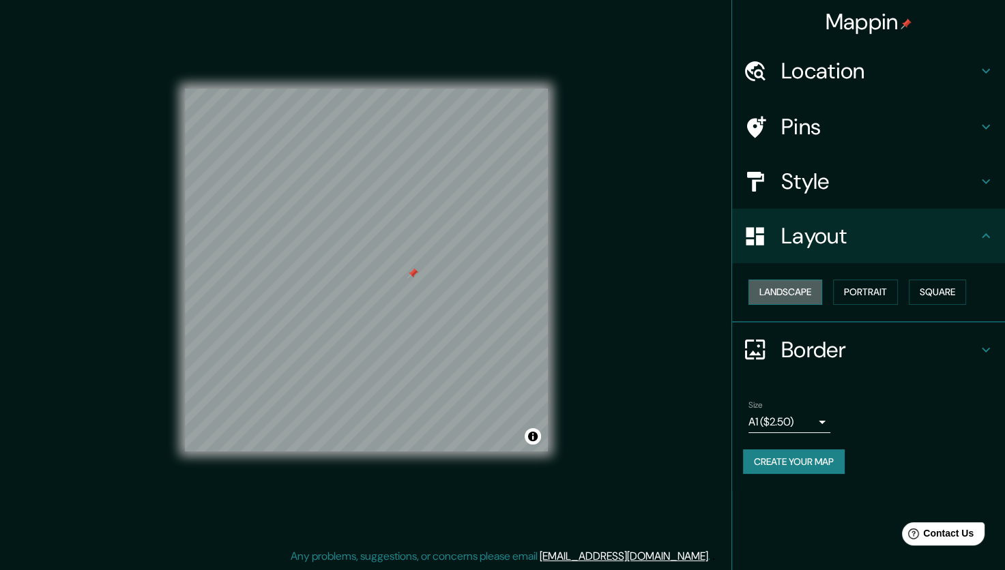
click at [813, 293] on button "Landscape" at bounding box center [785, 292] width 74 height 25
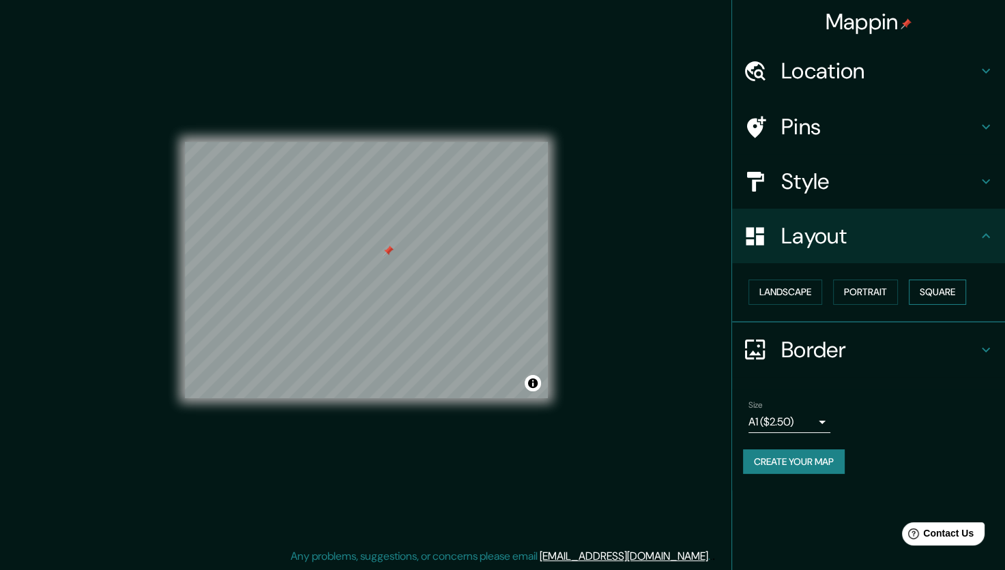
click at [928, 290] on button "Square" at bounding box center [937, 292] width 57 height 25
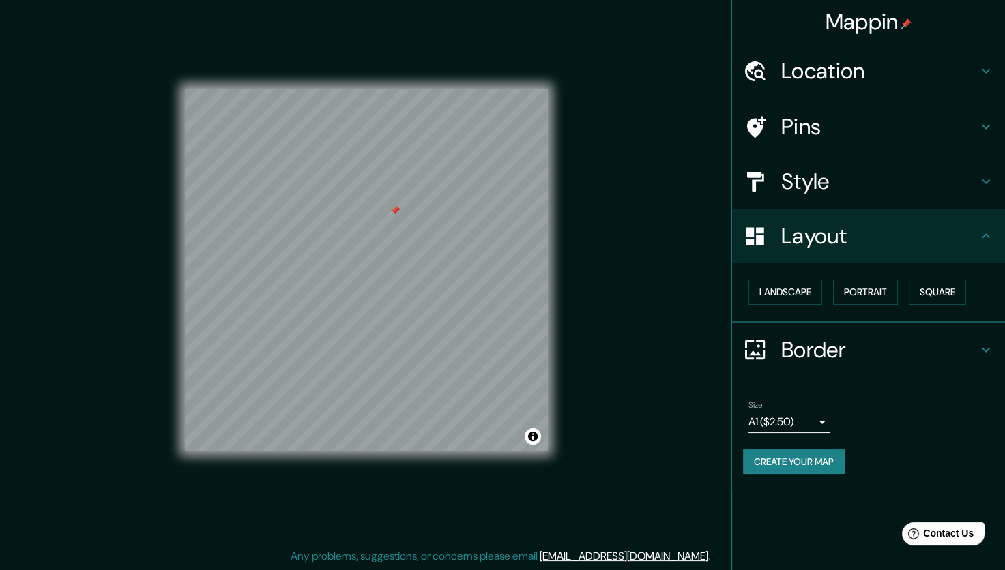
click at [808, 181] on h4 "Style" at bounding box center [879, 181] width 197 height 27
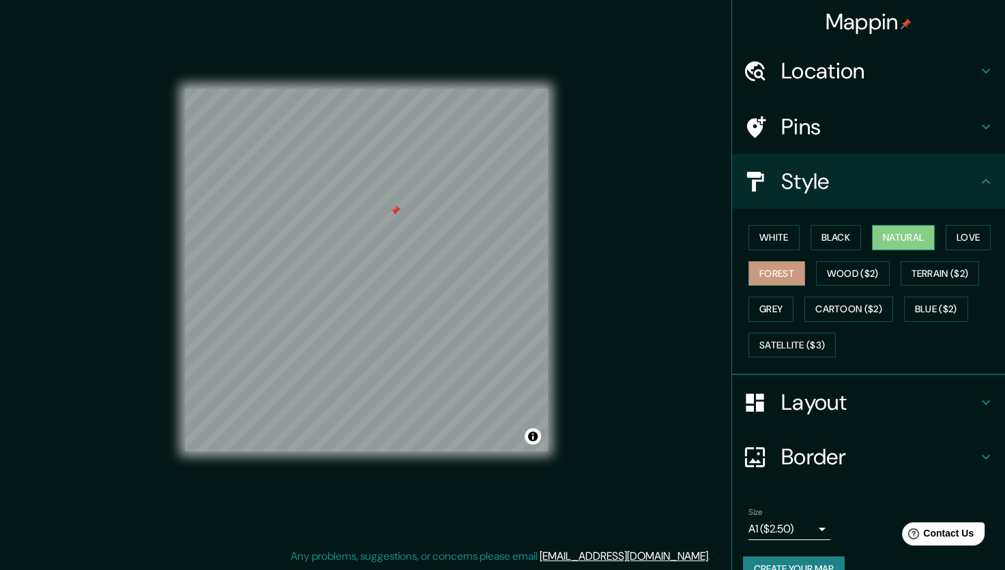
click at [888, 225] on button "Natural" at bounding box center [903, 237] width 63 height 25
click at [817, 238] on button "Black" at bounding box center [836, 237] width 51 height 25
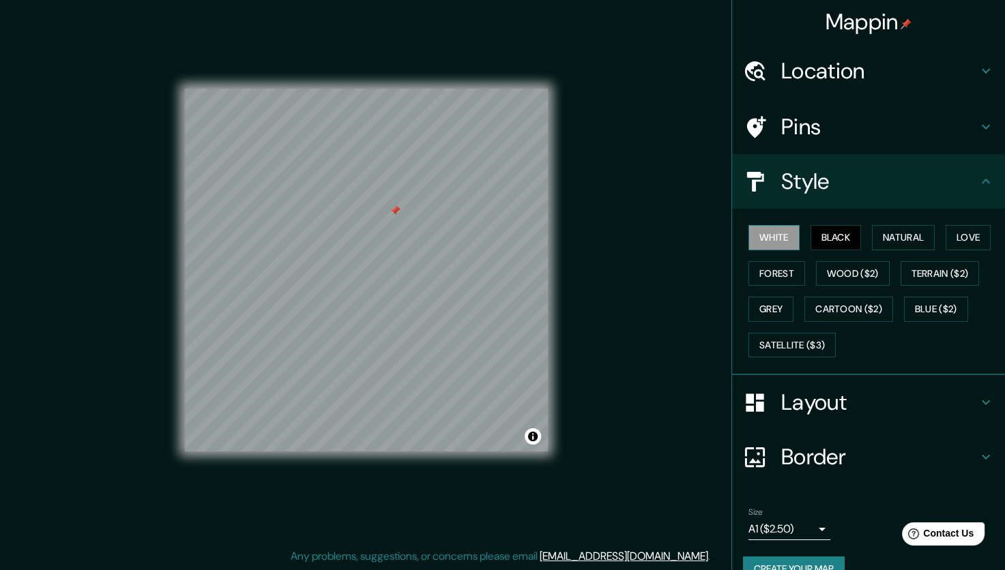
click at [770, 227] on button "White" at bounding box center [773, 237] width 51 height 25
click at [779, 276] on button "Forest" at bounding box center [776, 273] width 57 height 25
